Goal: Communication & Community: Answer question/provide support

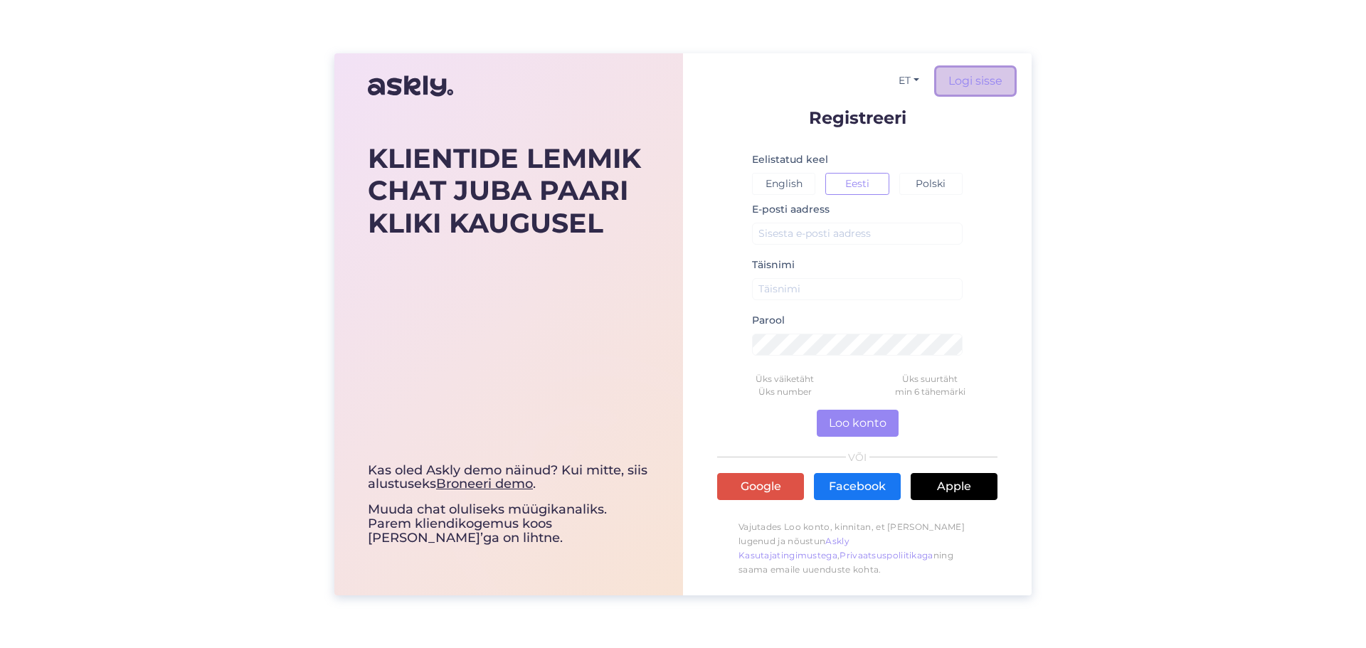
click at [974, 80] on link "Logi sisse" at bounding box center [976, 81] width 78 height 27
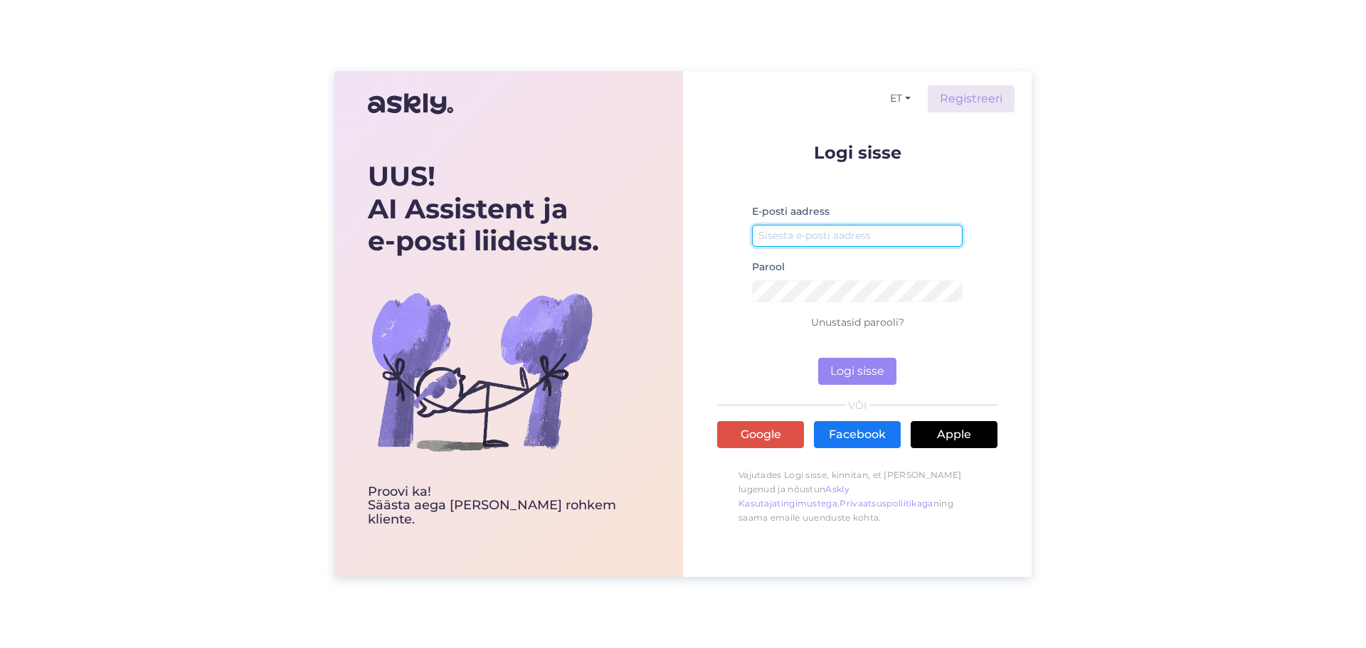
type input "[PERSON_NAME][EMAIL_ADDRESS][DOMAIN_NAME]"
click at [850, 372] on button "Logi sisse" at bounding box center [857, 371] width 78 height 27
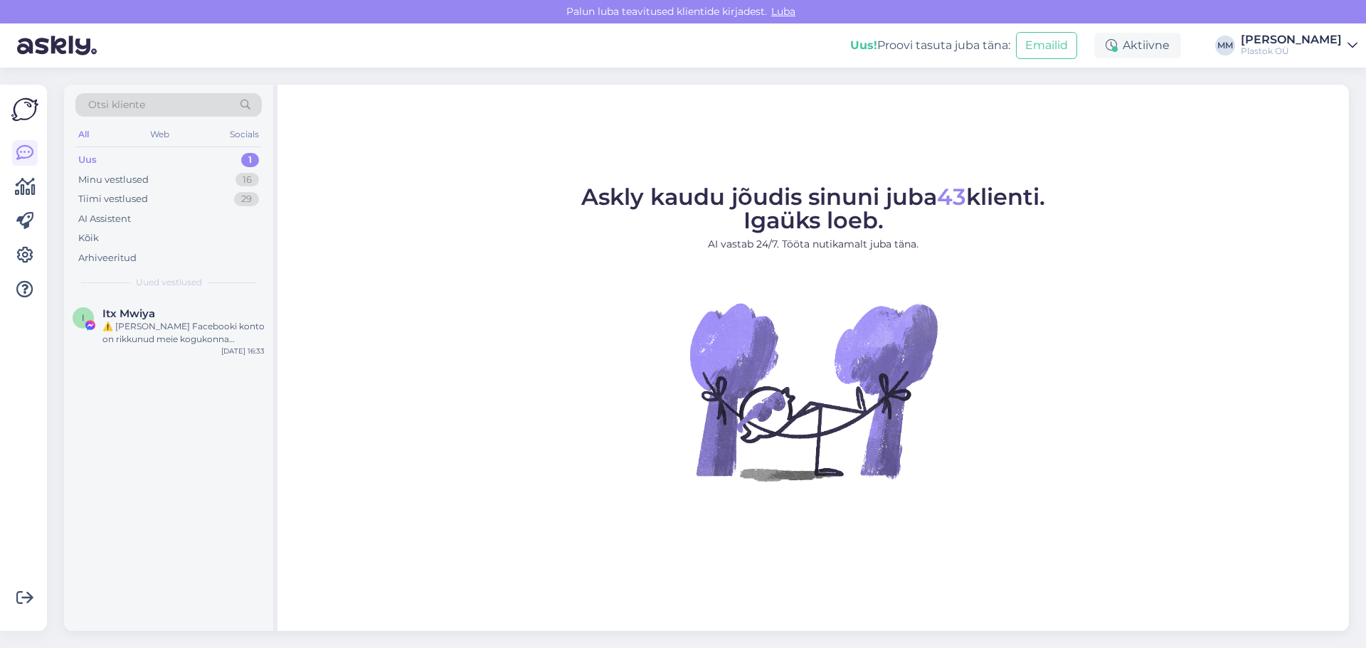
click at [93, 161] on div "Uus" at bounding box center [87, 160] width 19 height 14
click at [85, 159] on div "Uus" at bounding box center [87, 160] width 19 height 14
click at [148, 336] on div "⚠️ [PERSON_NAME] Facebooki konto on rikkunud meie kogukonna standardeid. Meie s…" at bounding box center [183, 333] width 162 height 26
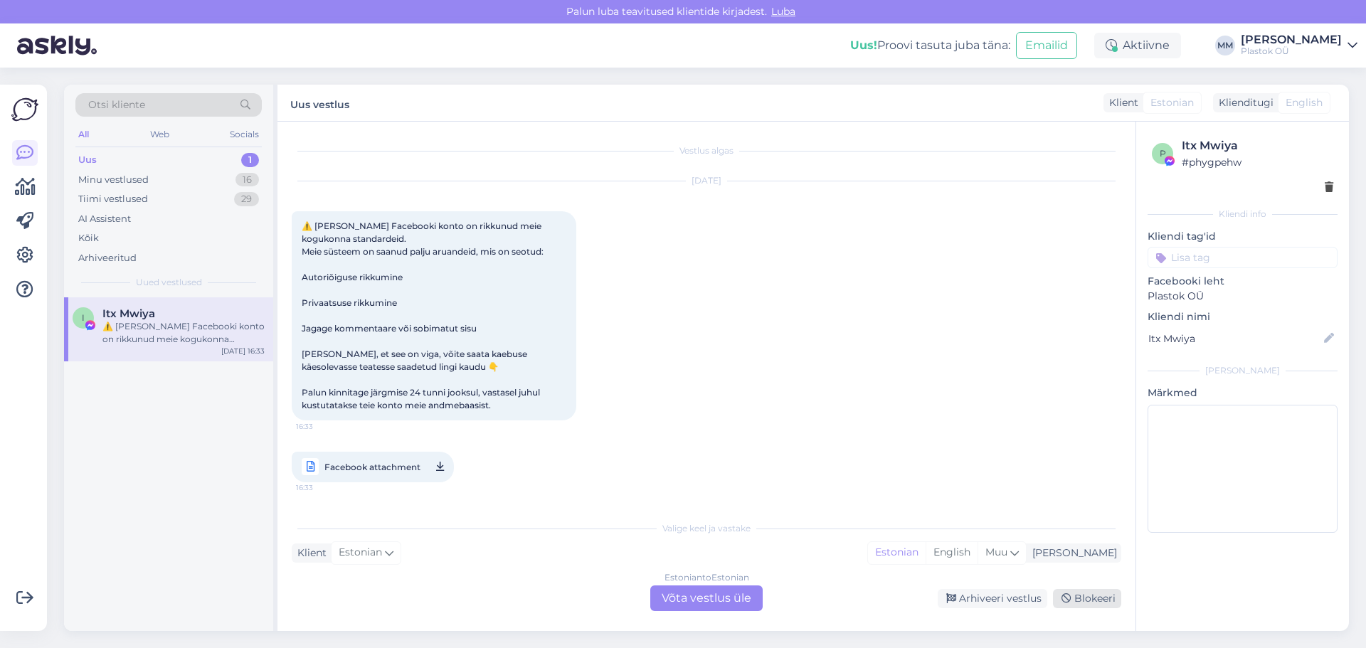
click at [1087, 601] on div "Blokeeri" at bounding box center [1087, 598] width 68 height 19
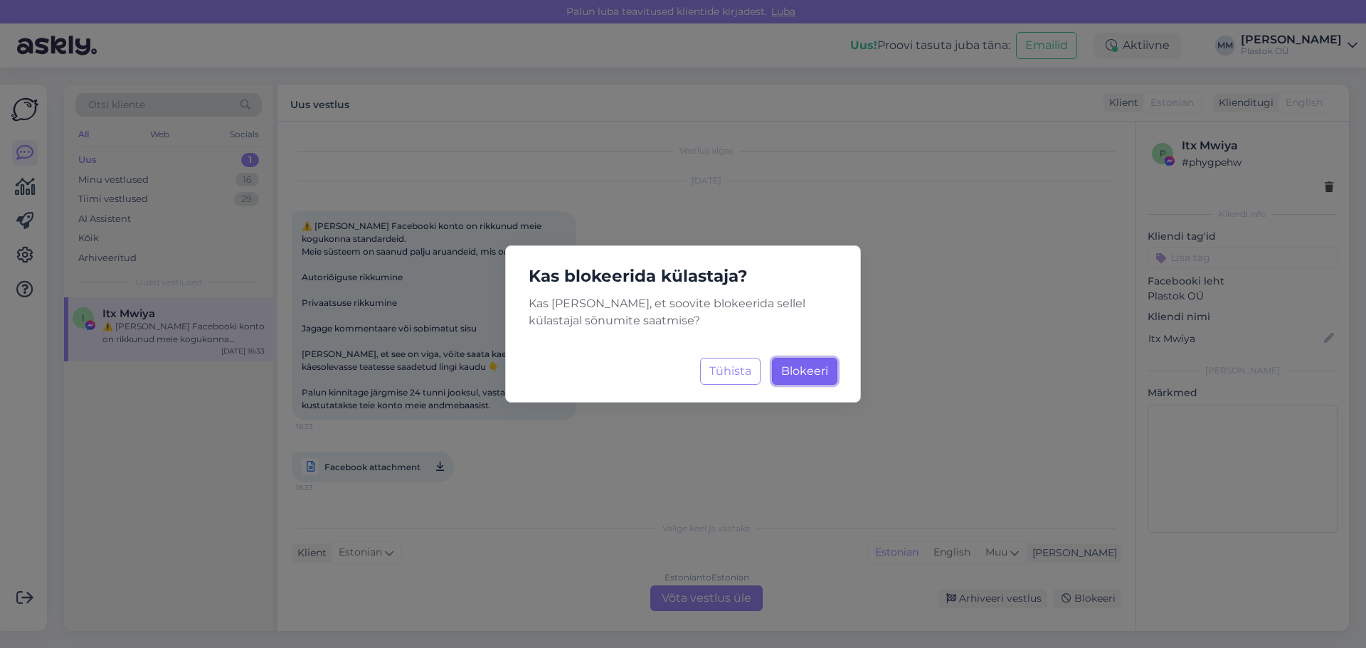
click at [811, 375] on span "Blokeeri" at bounding box center [804, 371] width 47 height 14
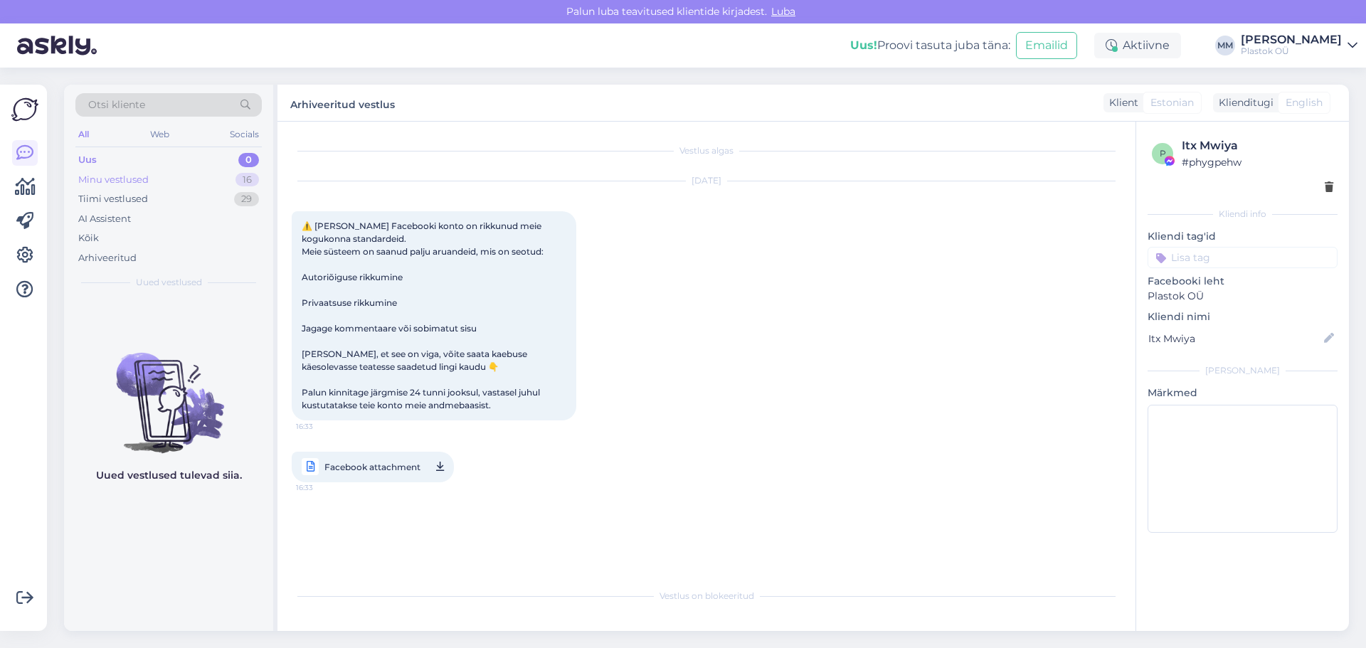
click at [147, 181] on div "Minu vestlused" at bounding box center [113, 180] width 70 height 14
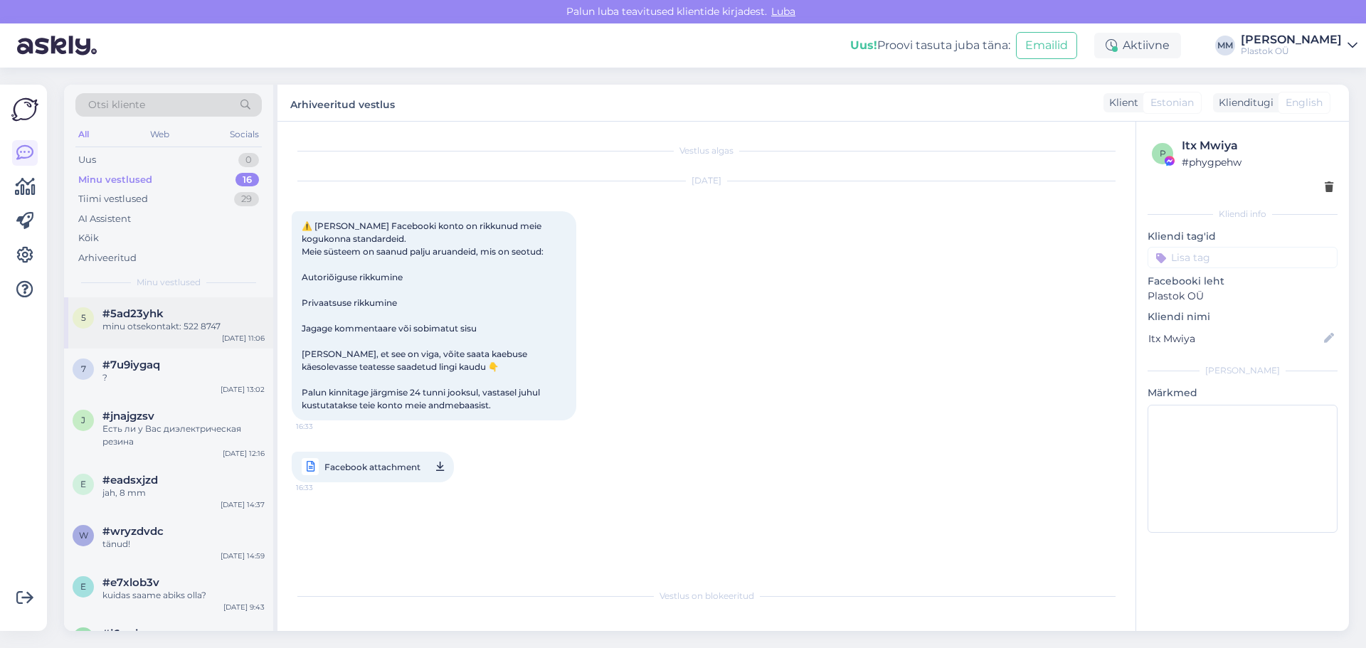
click at [132, 315] on span "#5ad23yhk" at bounding box center [132, 313] width 61 height 13
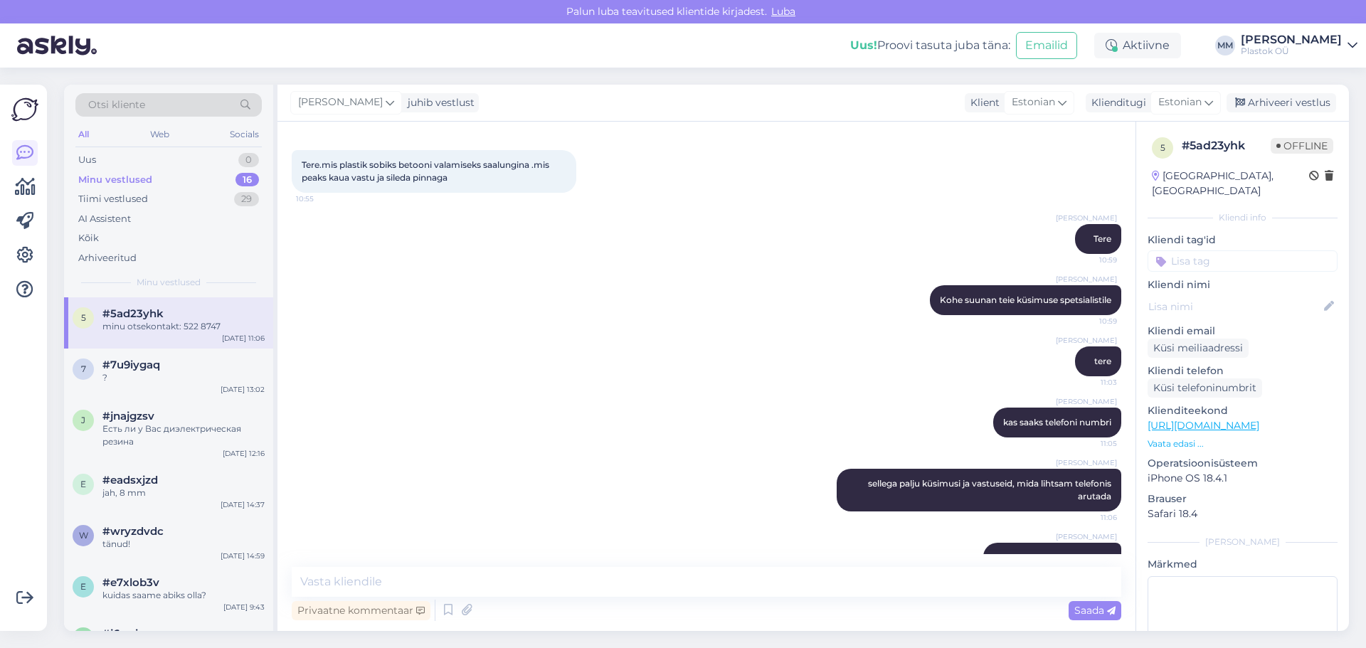
scroll to position [95, 0]
